Goal: Check status: Check status

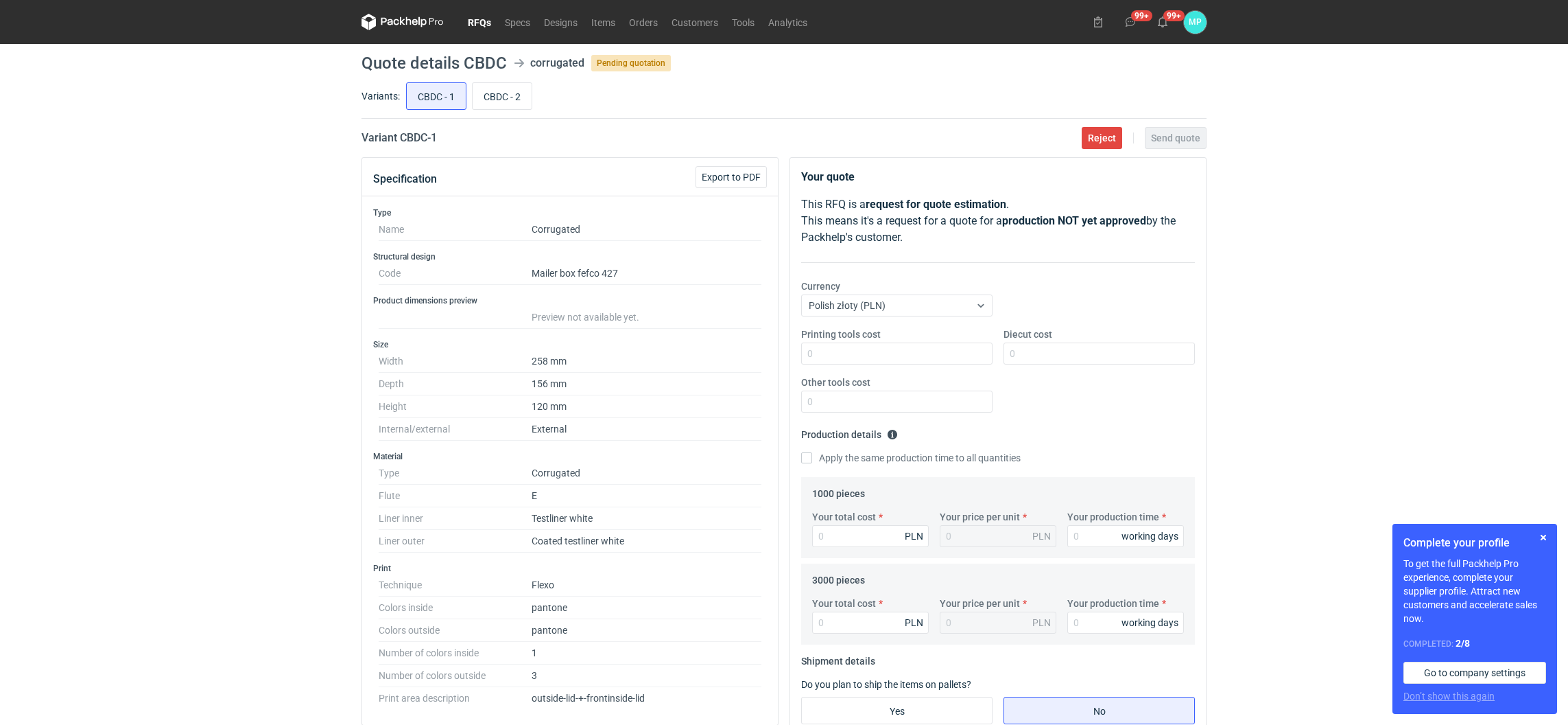
click at [479, 22] on link "RFQs" at bounding box center [479, 22] width 37 height 16
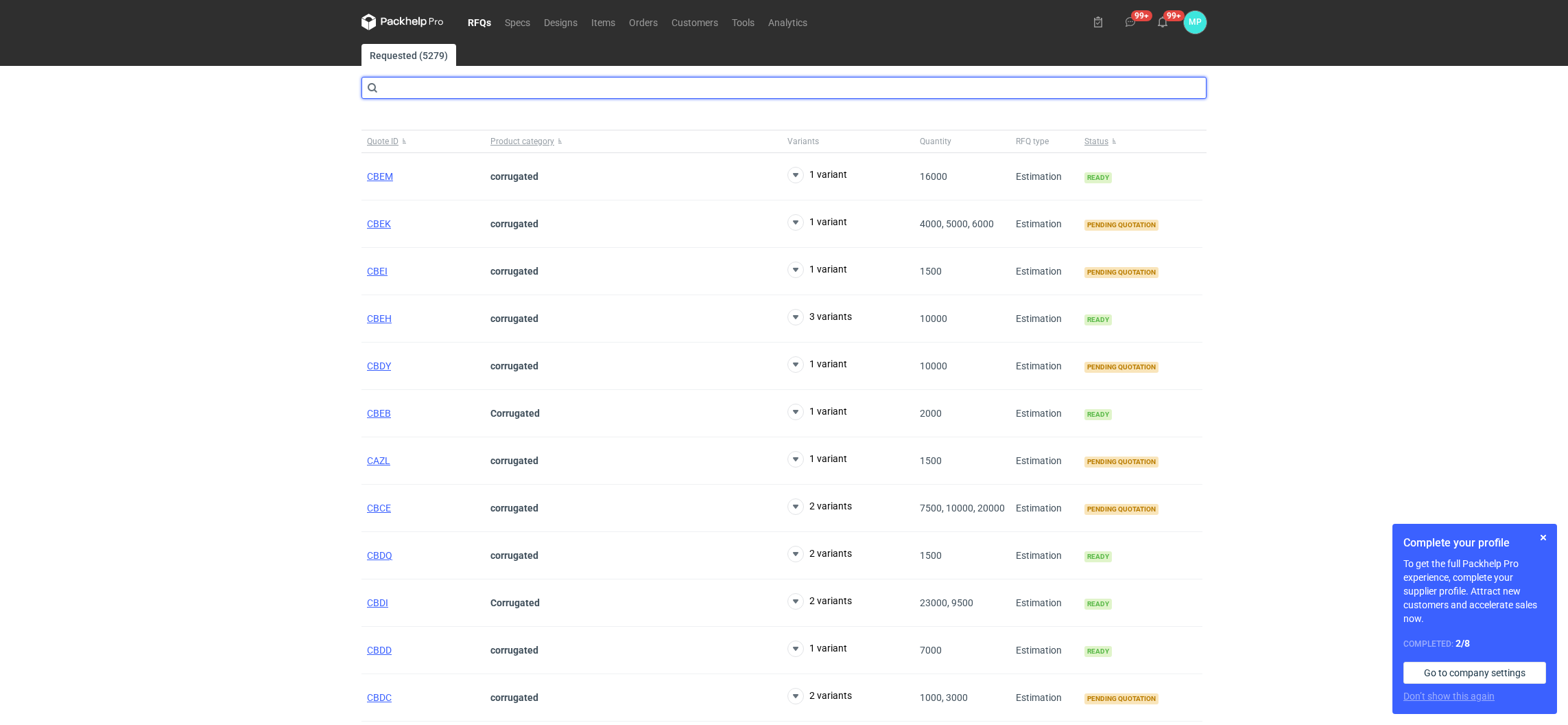
click at [409, 89] on input "text" at bounding box center [784, 88] width 845 height 22
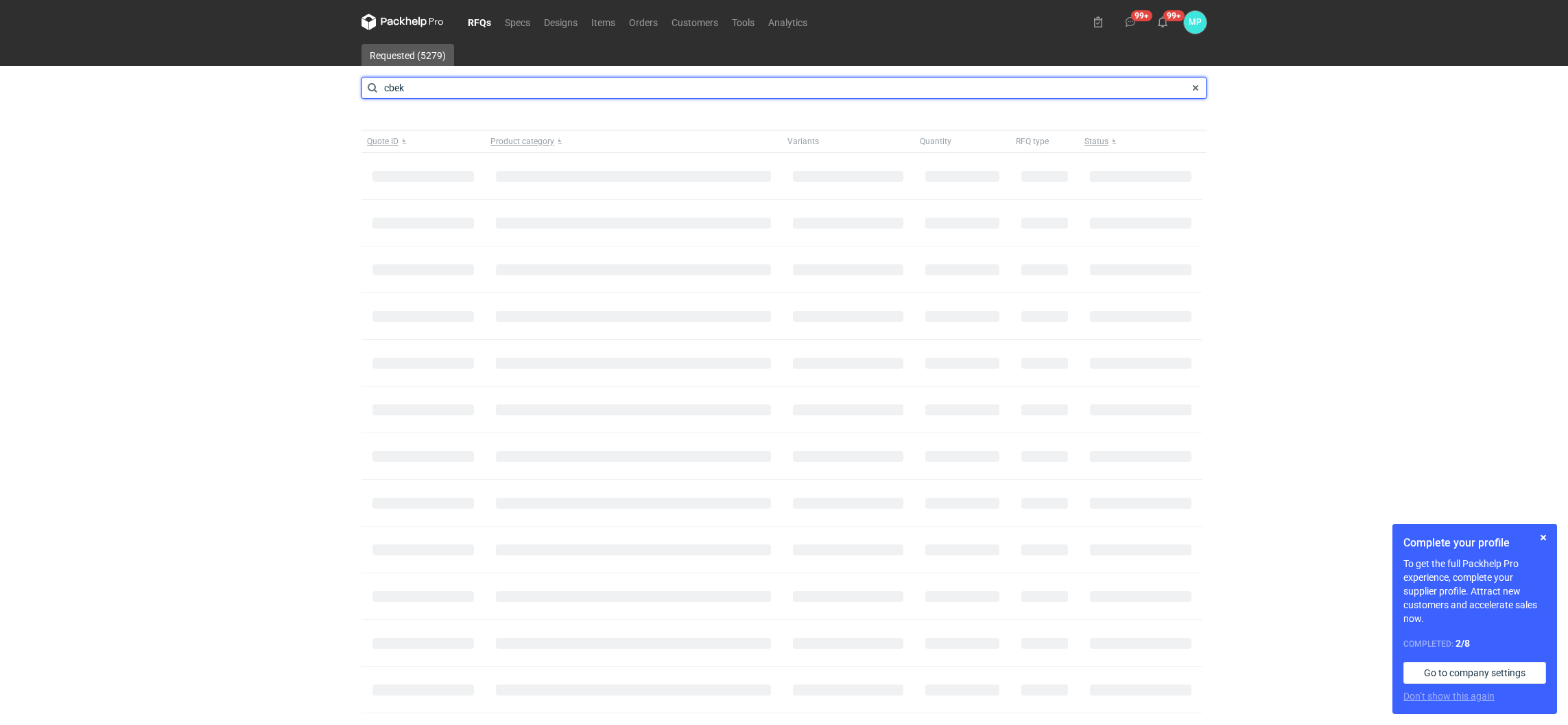
type input "cbek"
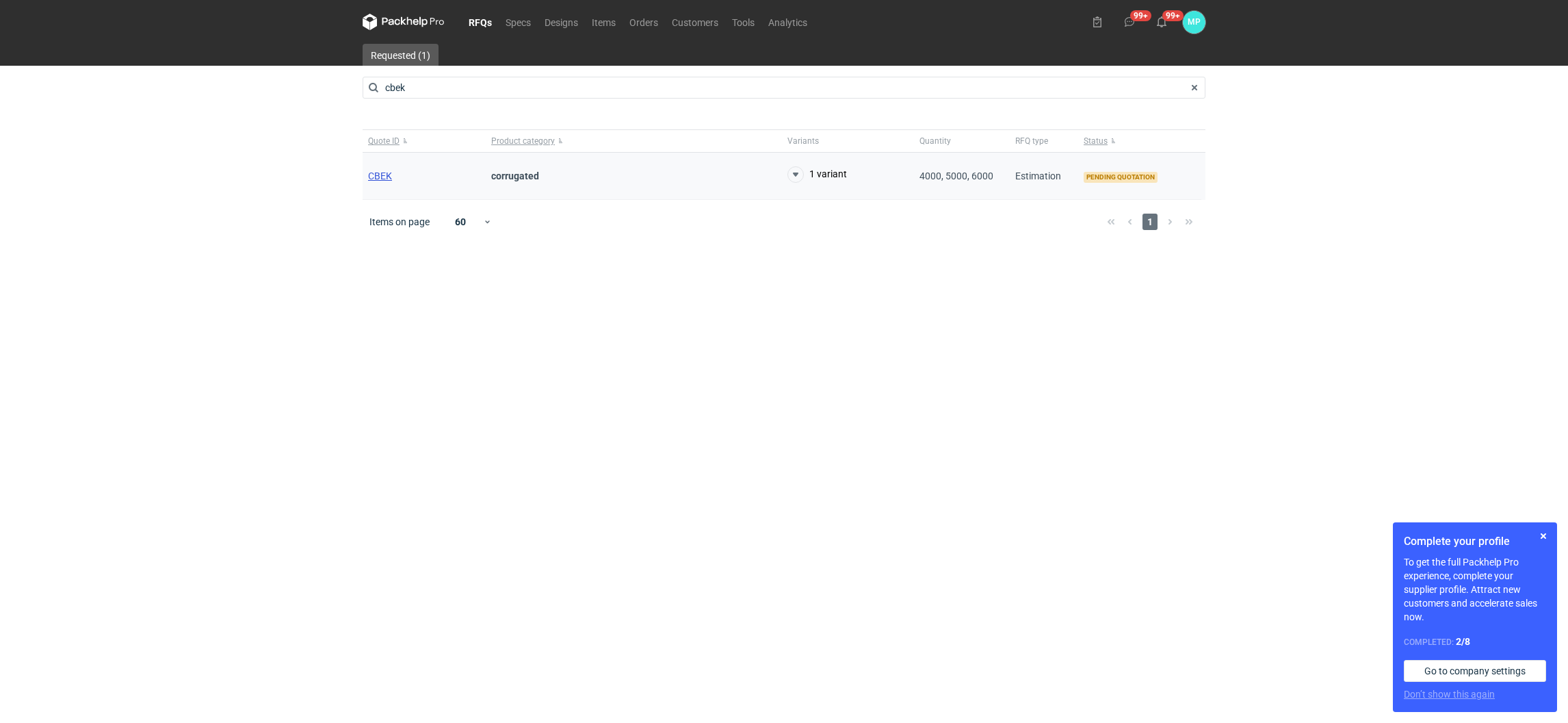
click at [387, 175] on span "CBEK" at bounding box center [380, 175] width 24 height 11
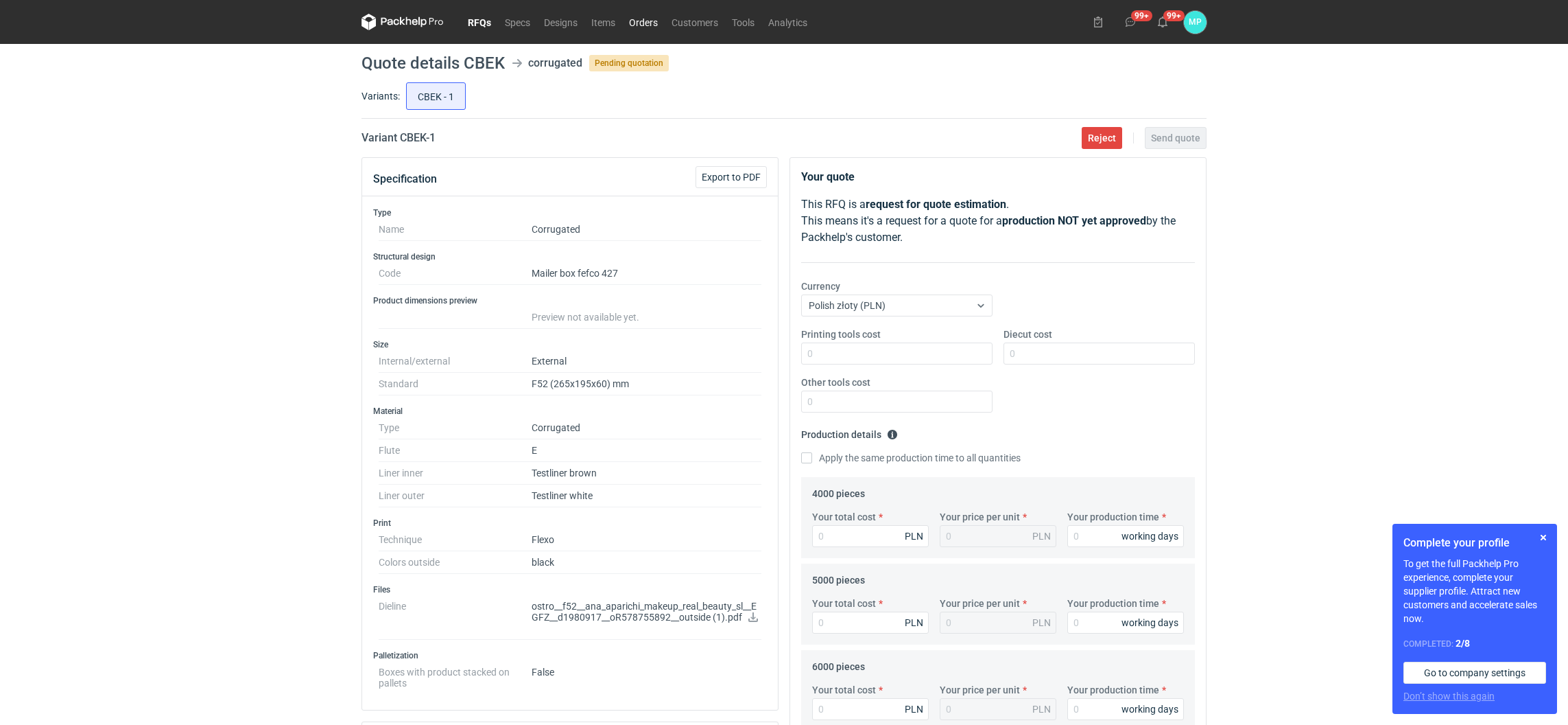
click at [635, 18] on link "Orders" at bounding box center [642, 22] width 42 height 16
